Goal: Information Seeking & Learning: Learn about a topic

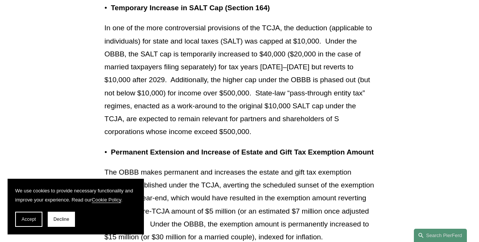
scroll to position [609, 0]
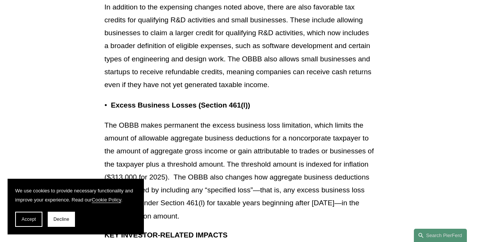
scroll to position [1616, 0]
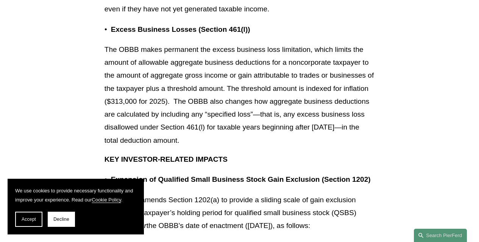
click at [170, 128] on p "The OBBB makes permanent the excess business loss limitation, which limits the …" at bounding box center [239, 95] width 270 height 104
click at [250, 122] on p "The OBBB makes permanent the excess business loss limitation, which limits the …" at bounding box center [239, 95] width 270 height 104
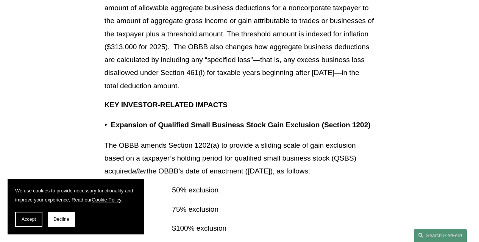
scroll to position [2269, 0]
